Goal: Navigation & Orientation: Find specific page/section

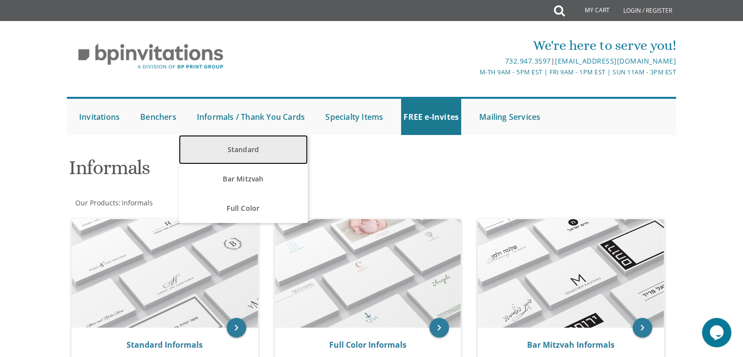
click at [251, 157] on link "Standard" at bounding box center [243, 149] width 128 height 29
